Goal: Use online tool/utility: Utilize a website feature to perform a specific function

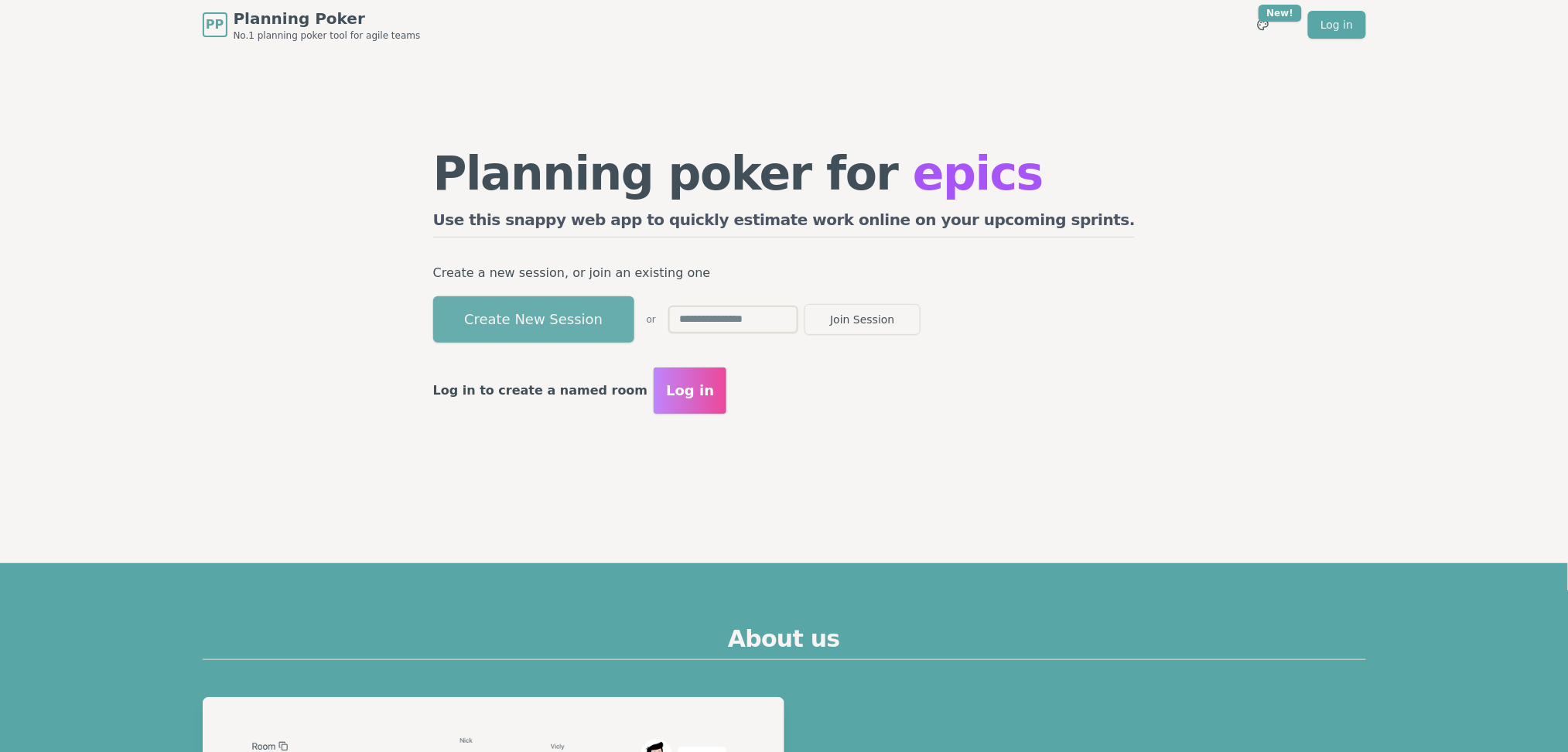
click at [597, 325] on button "Create New Session" at bounding box center [534, 319] width 201 height 46
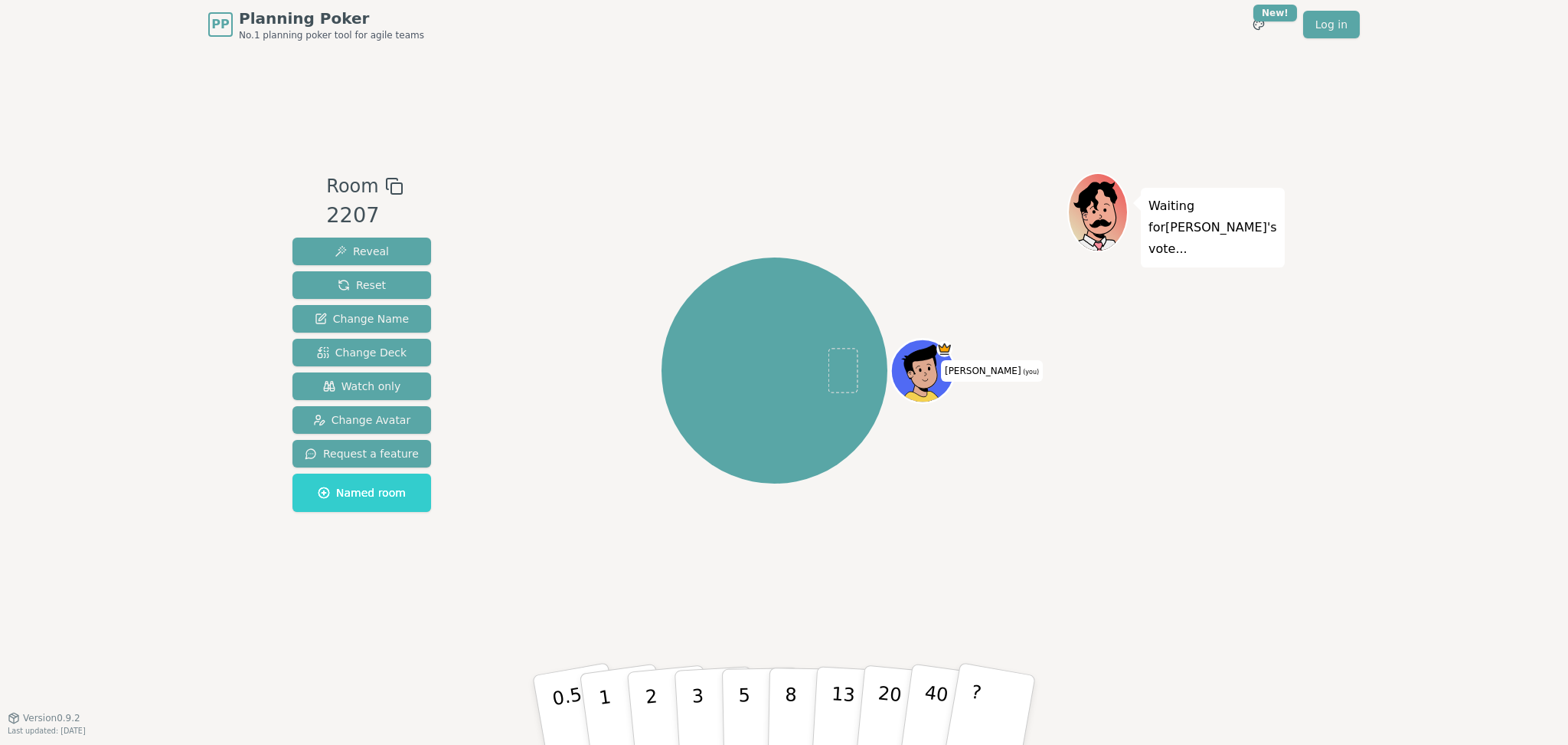
click at [386, 195] on icon at bounding box center [394, 185] width 19 height 19
click at [81, 176] on div "PP Planning Poker No.1 planning poker tool for agile teams Toggle theme New! Lo…" at bounding box center [784, 372] width 1568 height 745
click at [134, 147] on div "PP Planning Poker No.1 planning poker tool for agile teams Toggle theme New! Lo…" at bounding box center [784, 372] width 1568 height 745
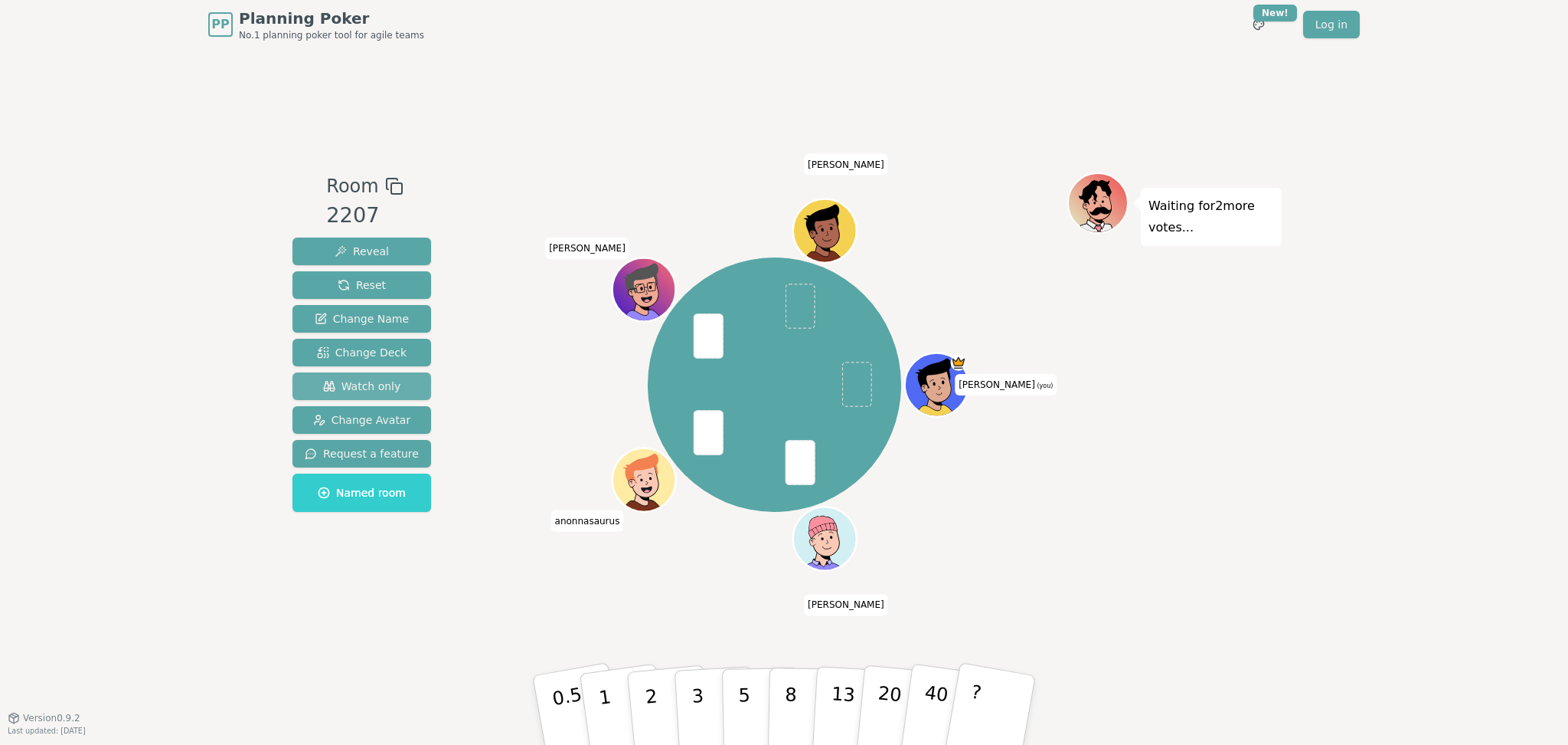
click at [363, 384] on span "Watch only" at bounding box center [363, 386] width 78 height 16
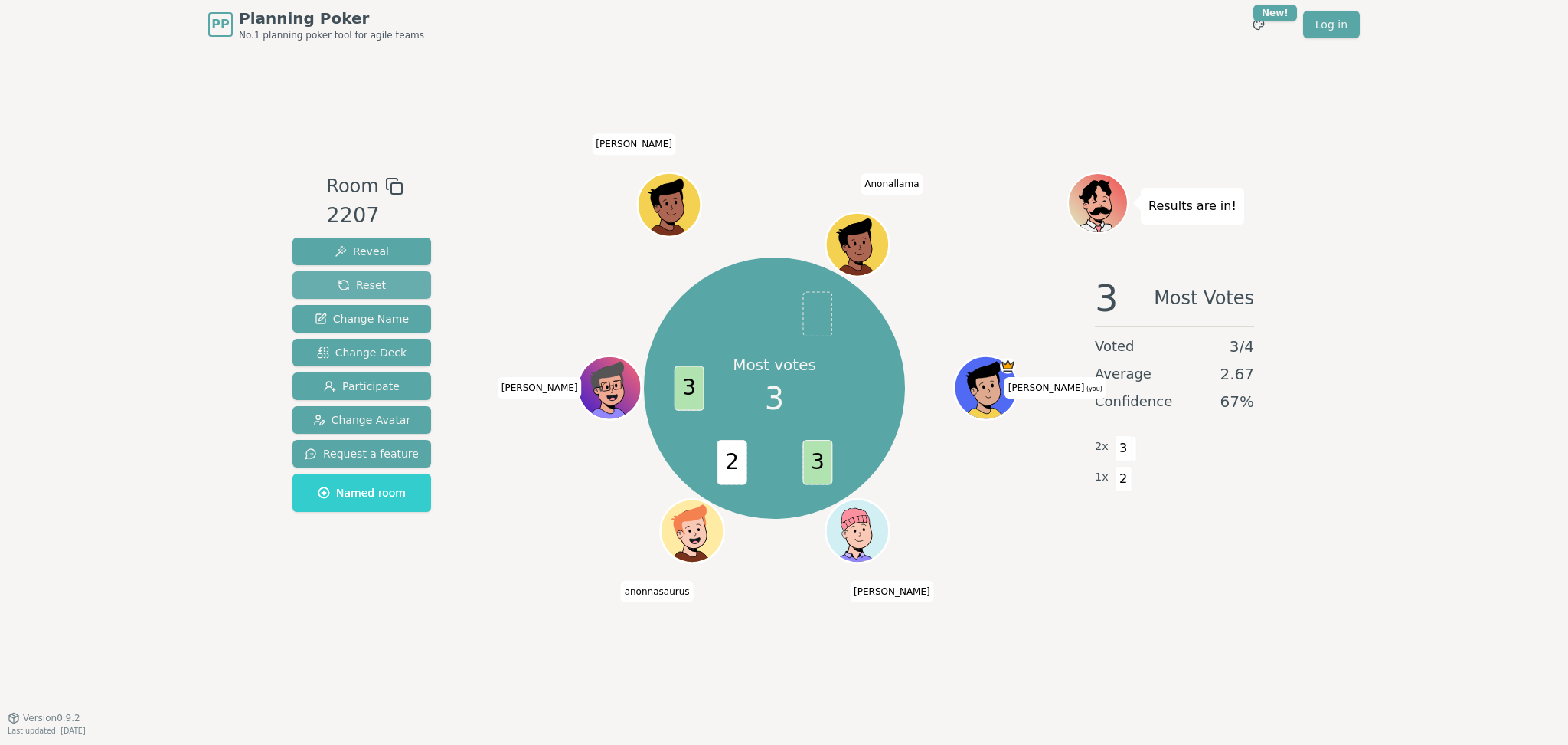
click at [363, 285] on span "Reset" at bounding box center [361, 285] width 48 height 16
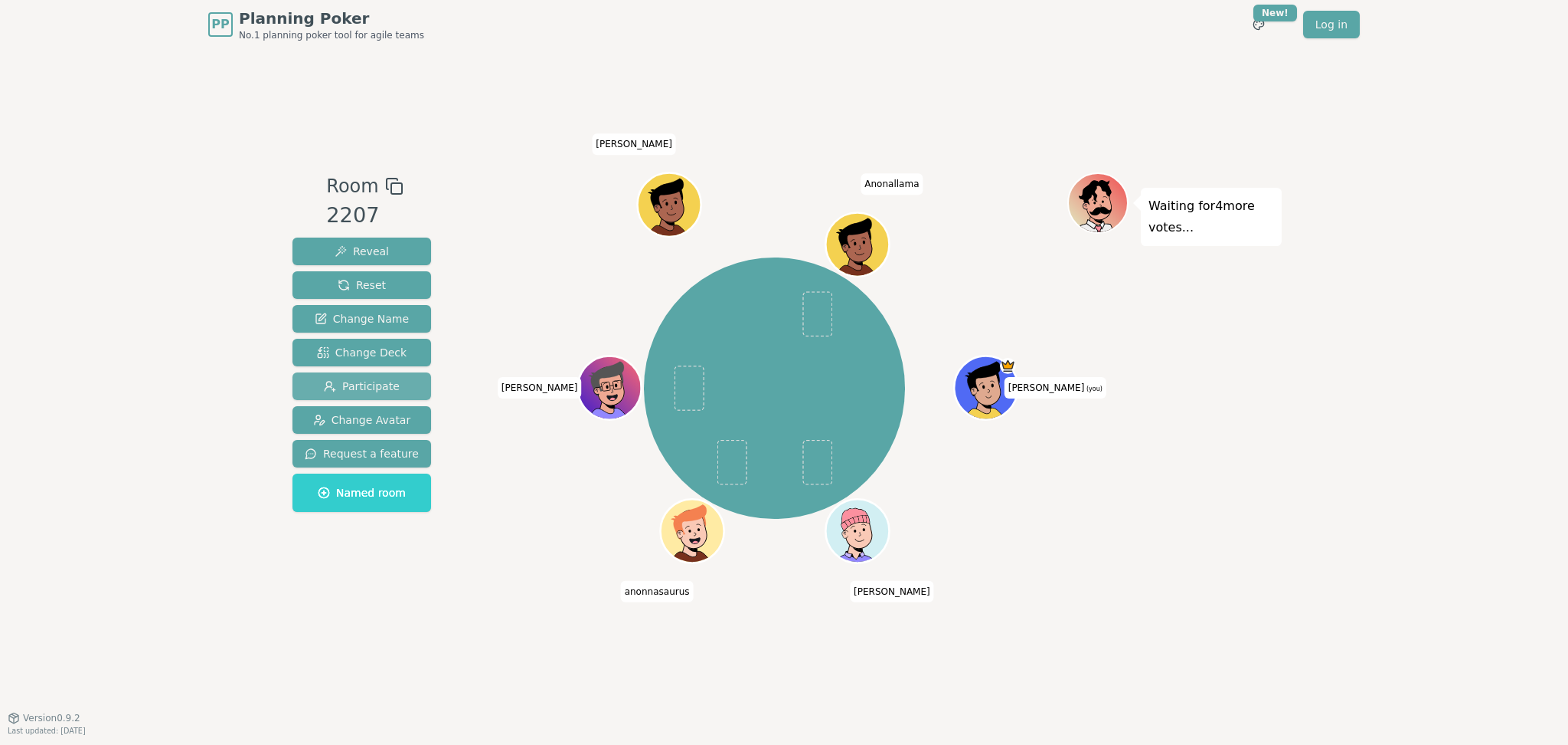
click at [359, 382] on span "Participate" at bounding box center [362, 386] width 76 height 16
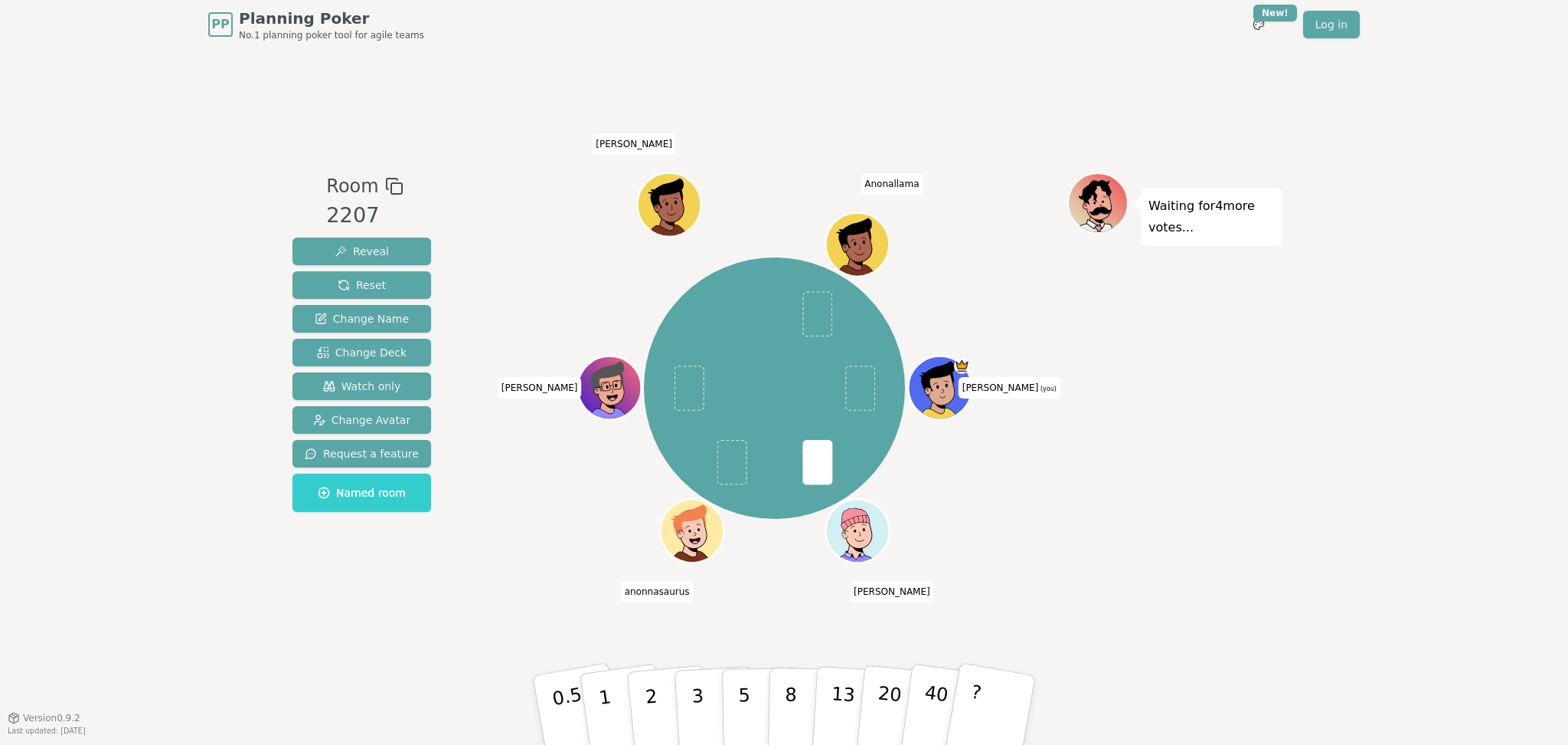
click at [530, 465] on div "[PERSON_NAME] (you) [PERSON_NAME] [PERSON_NAME]" at bounding box center [774, 388] width 586 height 376
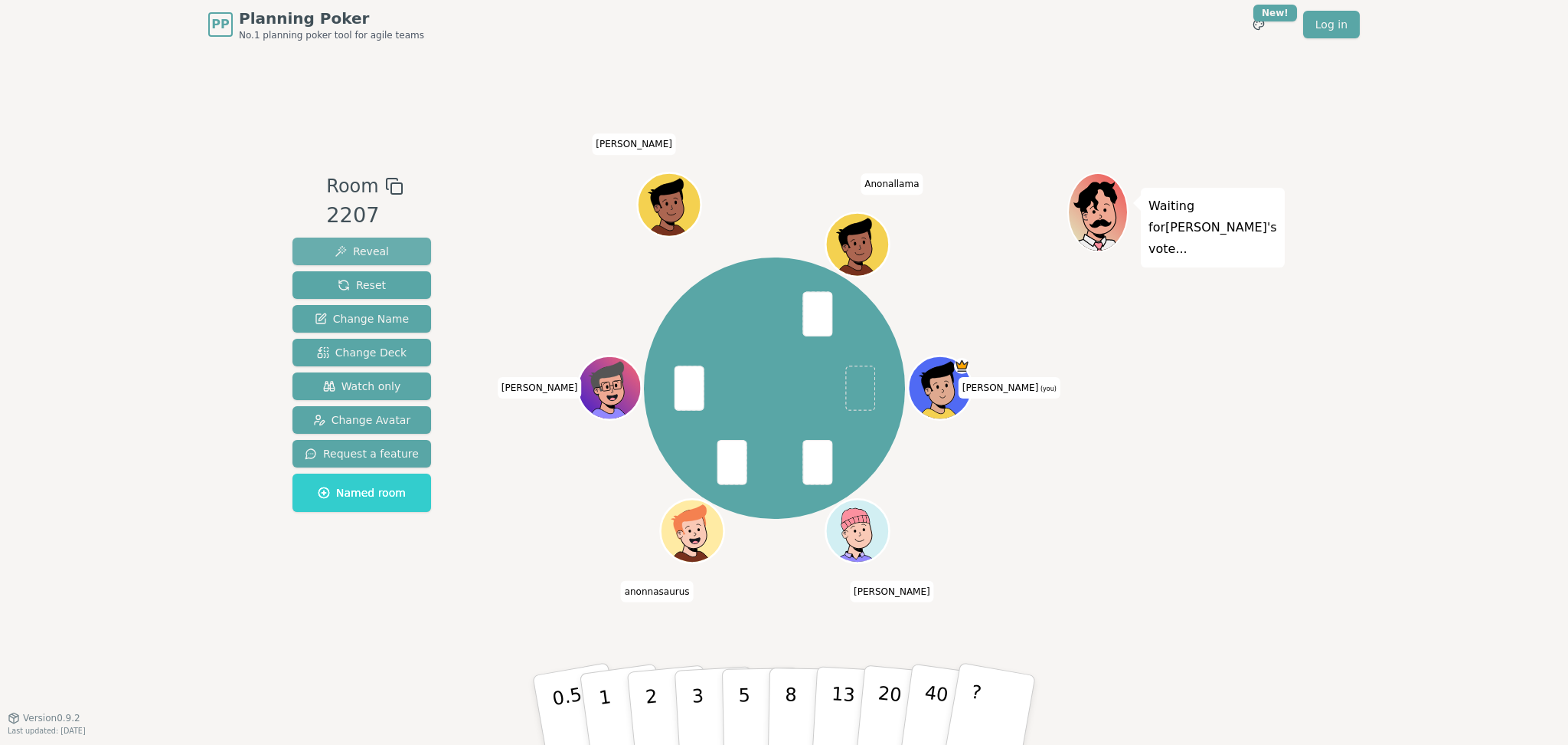
click at [364, 243] on button "Reveal" at bounding box center [362, 252] width 138 height 27
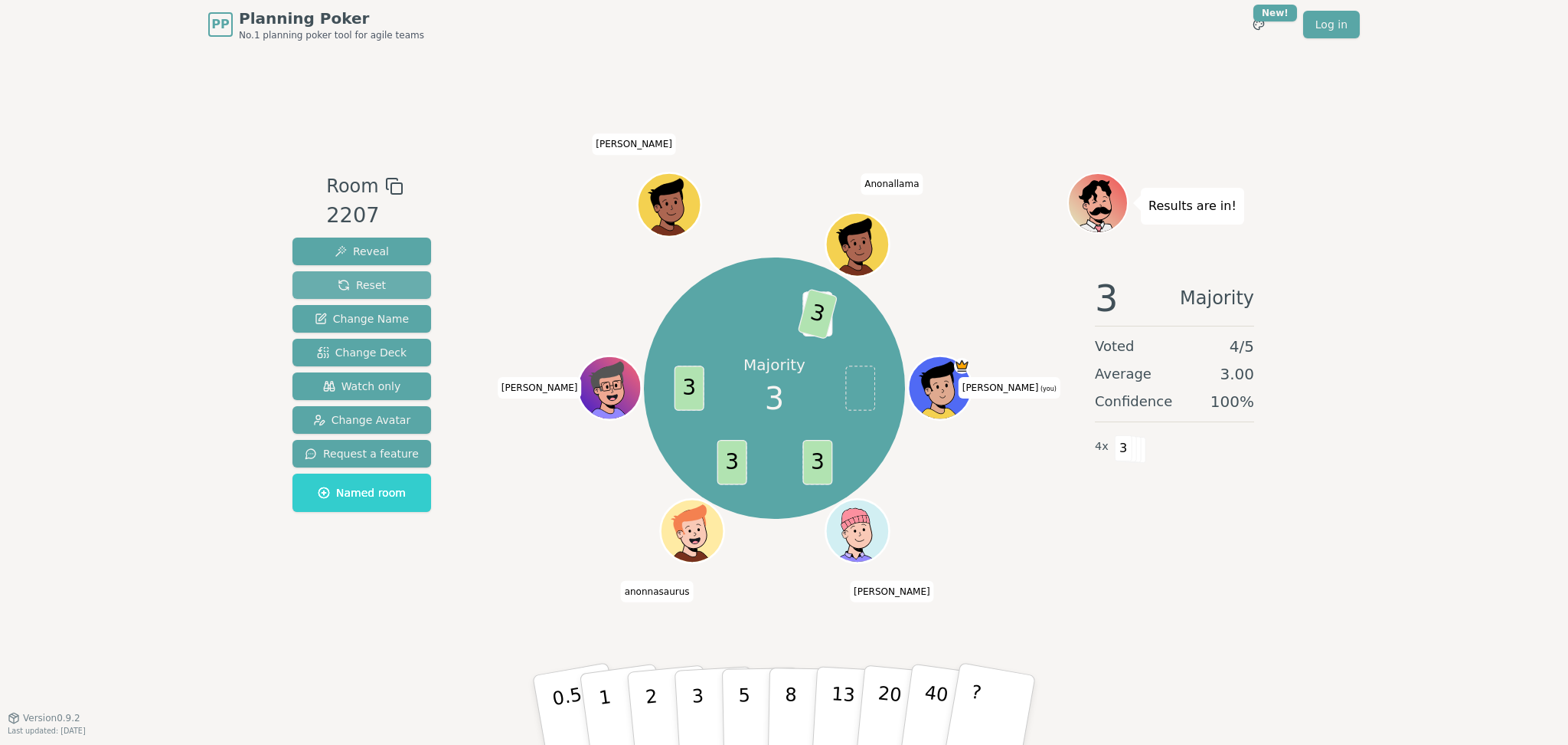
click at [355, 277] on span "Reset" at bounding box center [361, 285] width 48 height 16
